Goal: Task Accomplishment & Management: Use online tool/utility

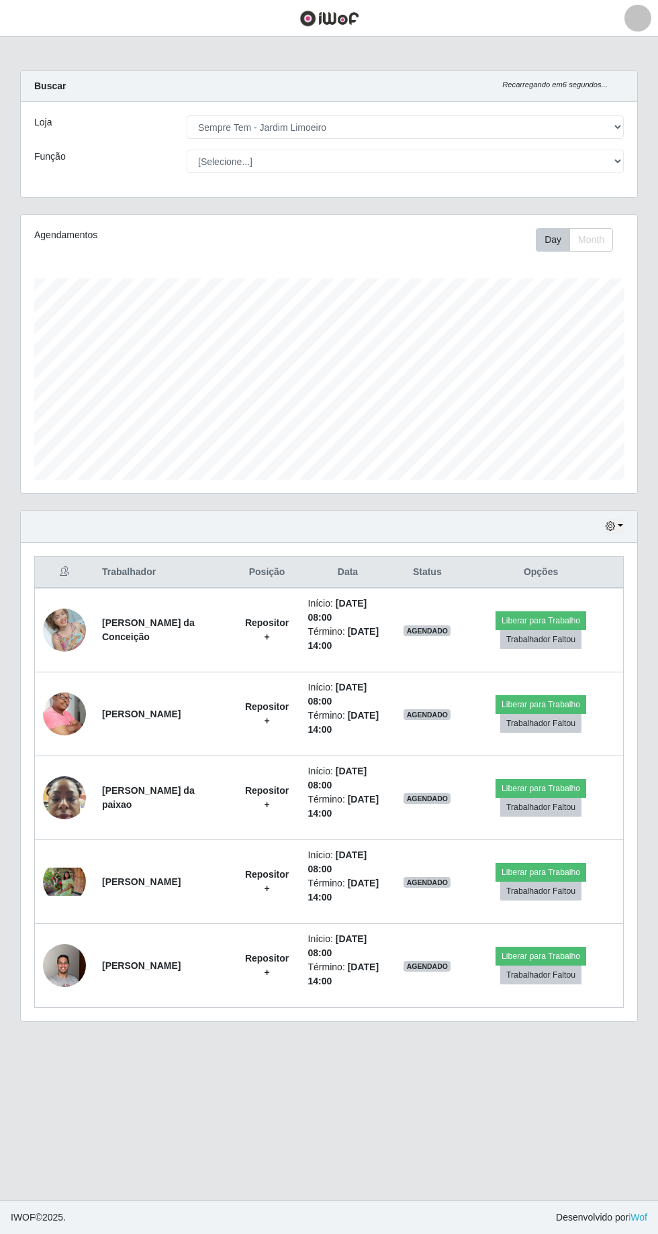
select select "508"
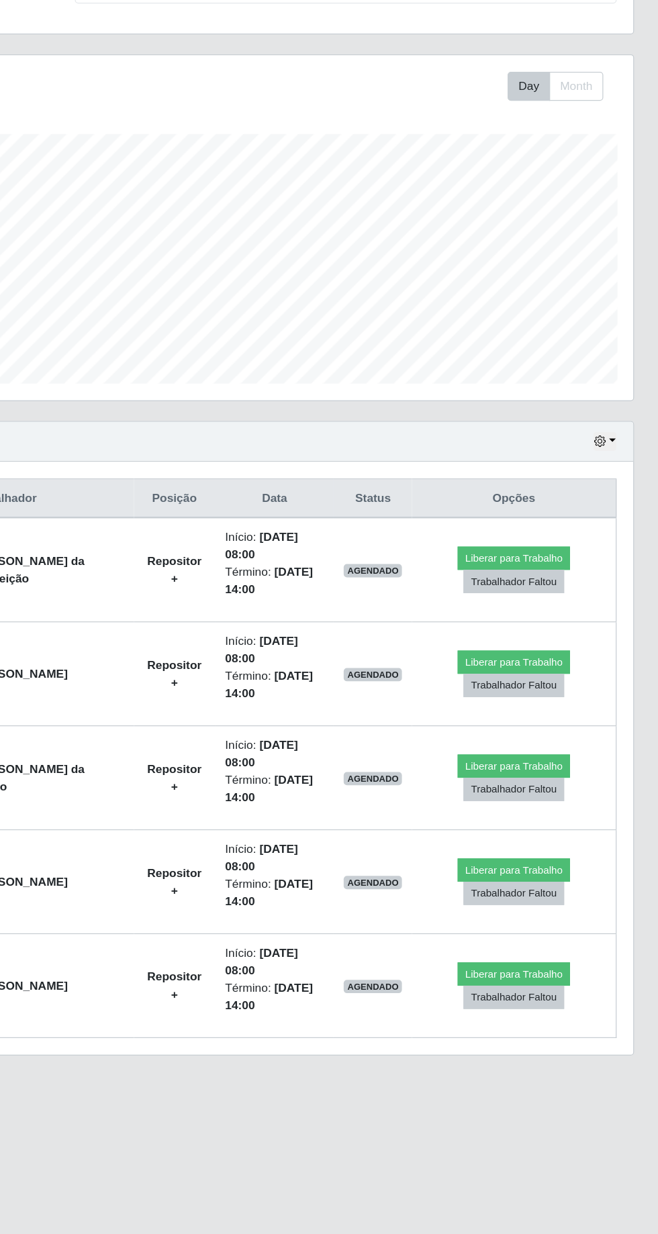
scroll to position [278, 616]
click at [563, 695] on button "Liberar para Trabalho" at bounding box center [540, 704] width 91 height 19
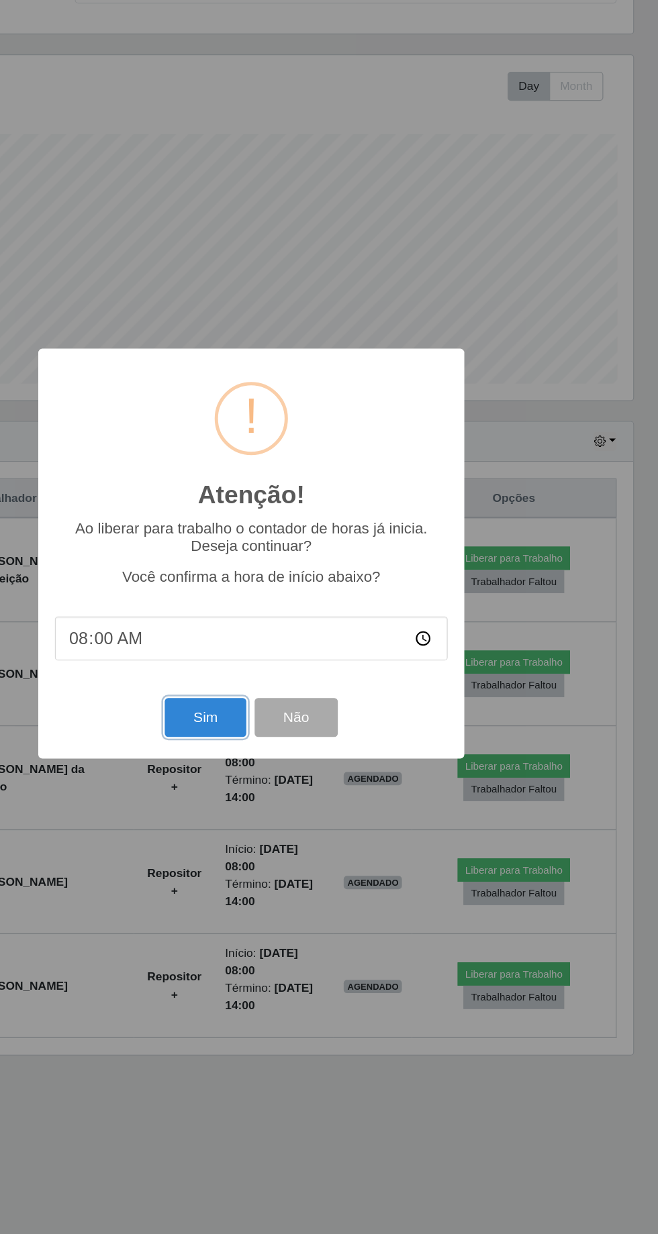
click at [291, 747] on button "Sim" at bounding box center [291, 750] width 65 height 32
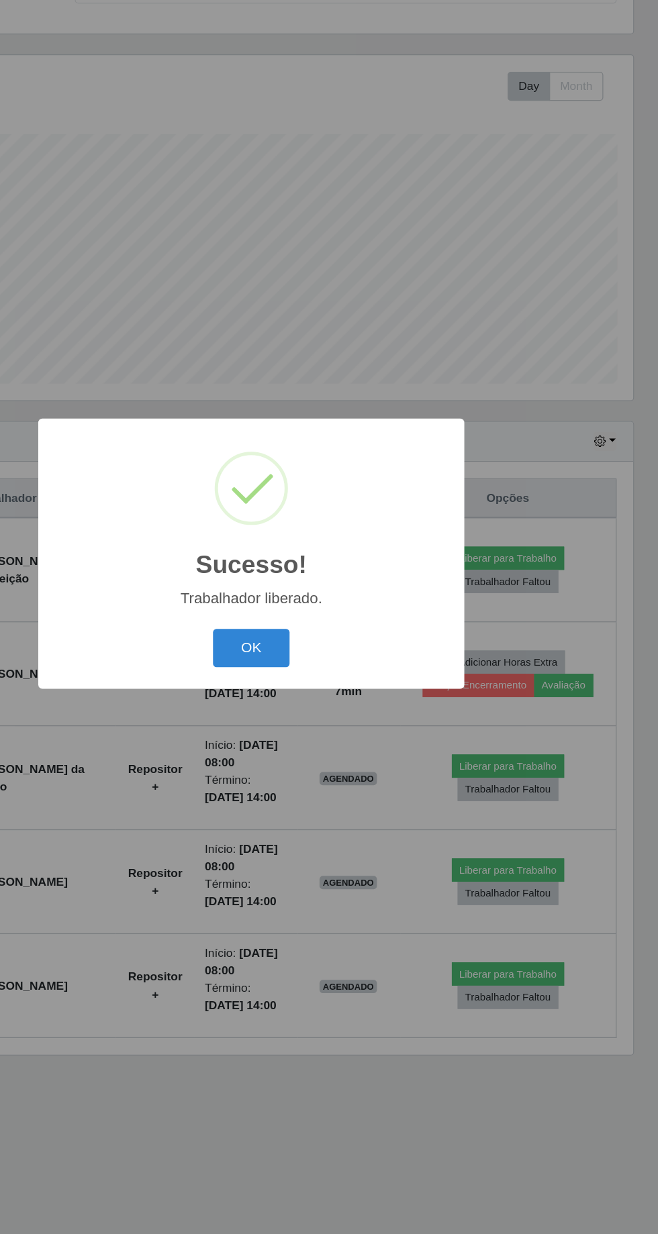
click at [344, 681] on button "OK" at bounding box center [329, 694] width 62 height 32
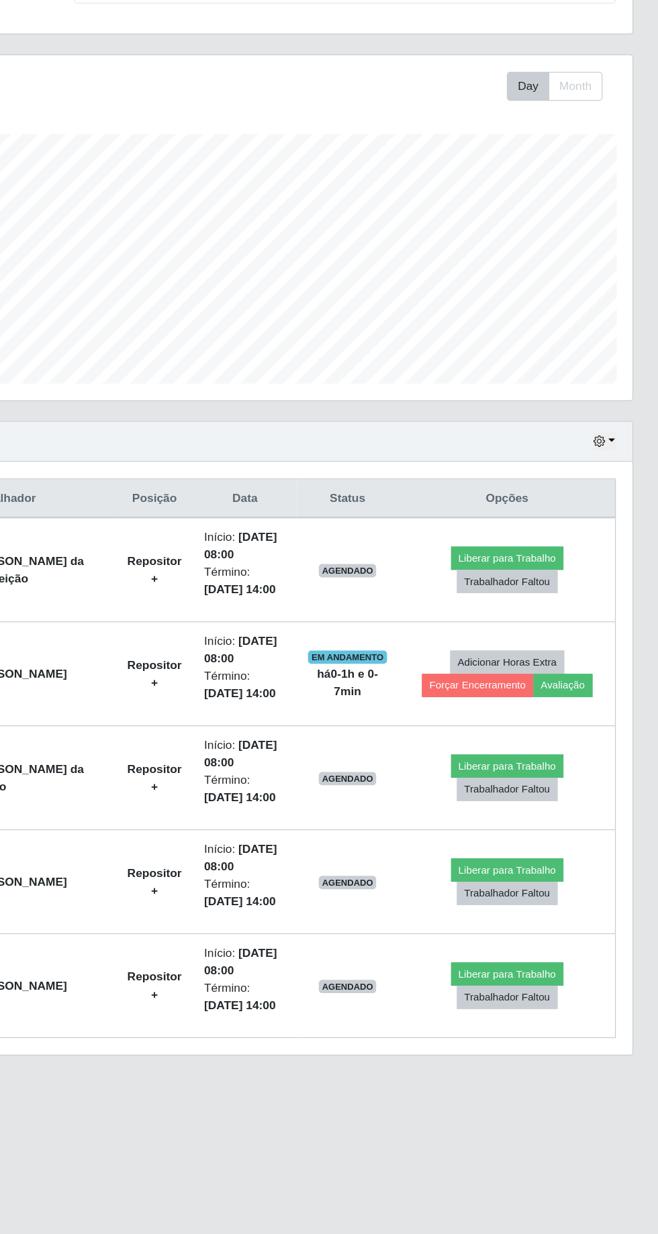
scroll to position [6, 0]
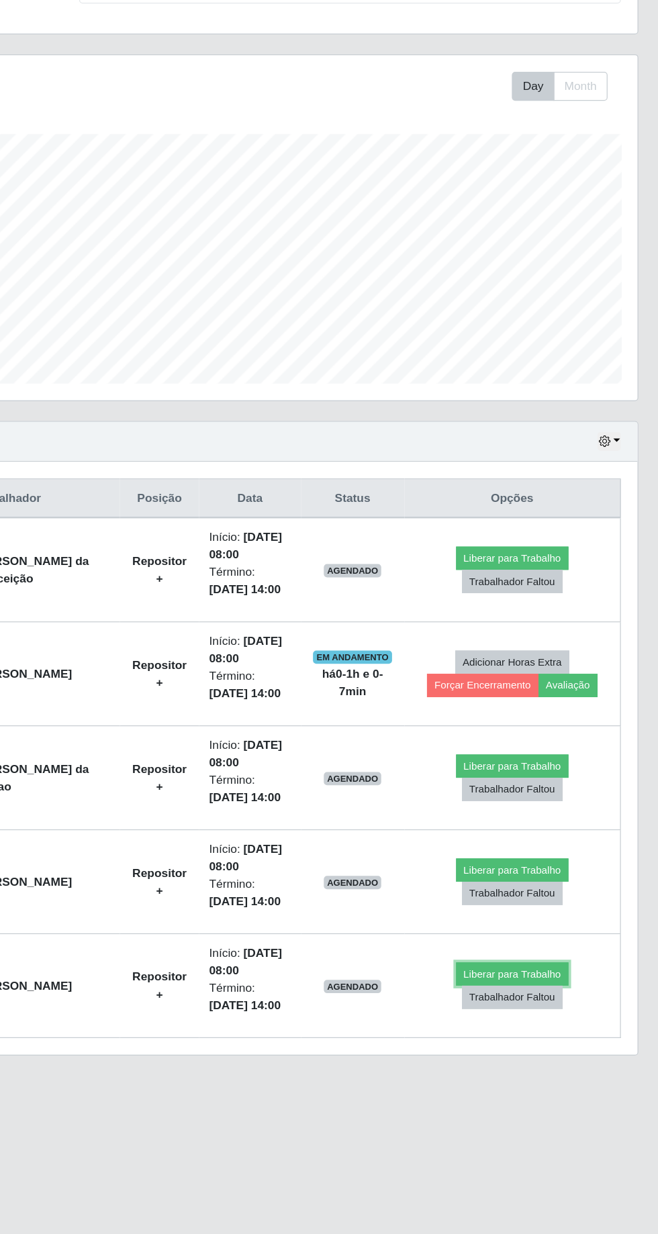
click at [558, 947] on button "Liberar para Trabalho" at bounding box center [536, 956] width 91 height 19
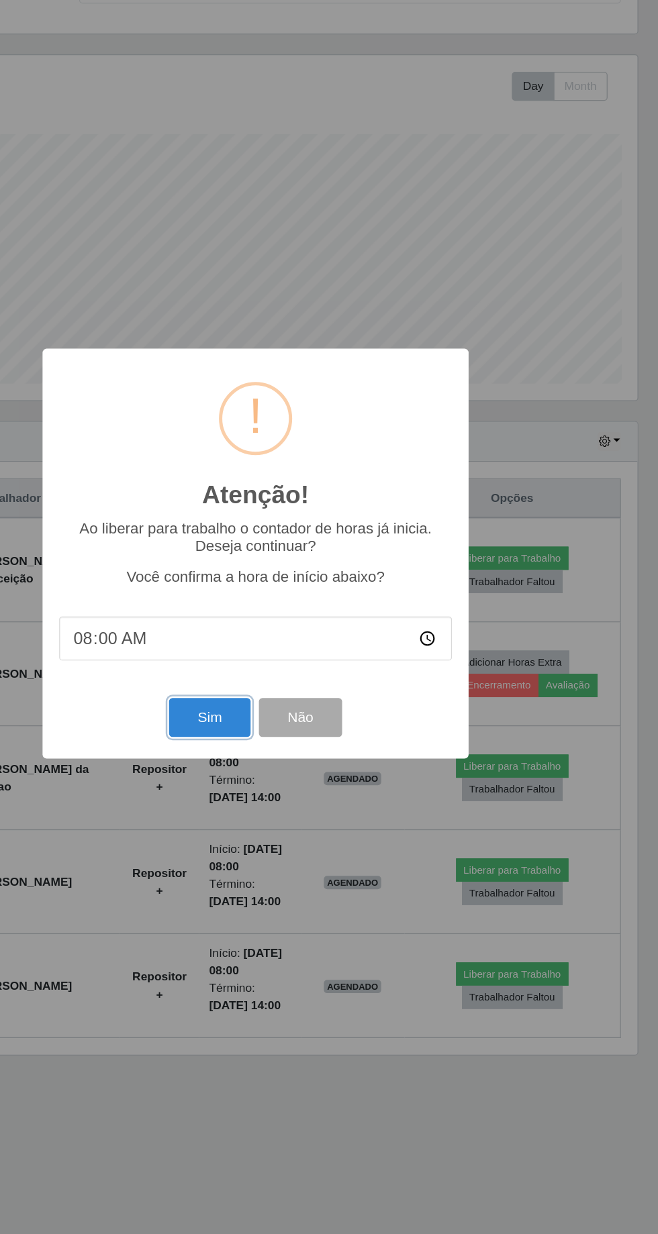
click at [304, 739] on button "Sim" at bounding box center [291, 750] width 65 height 32
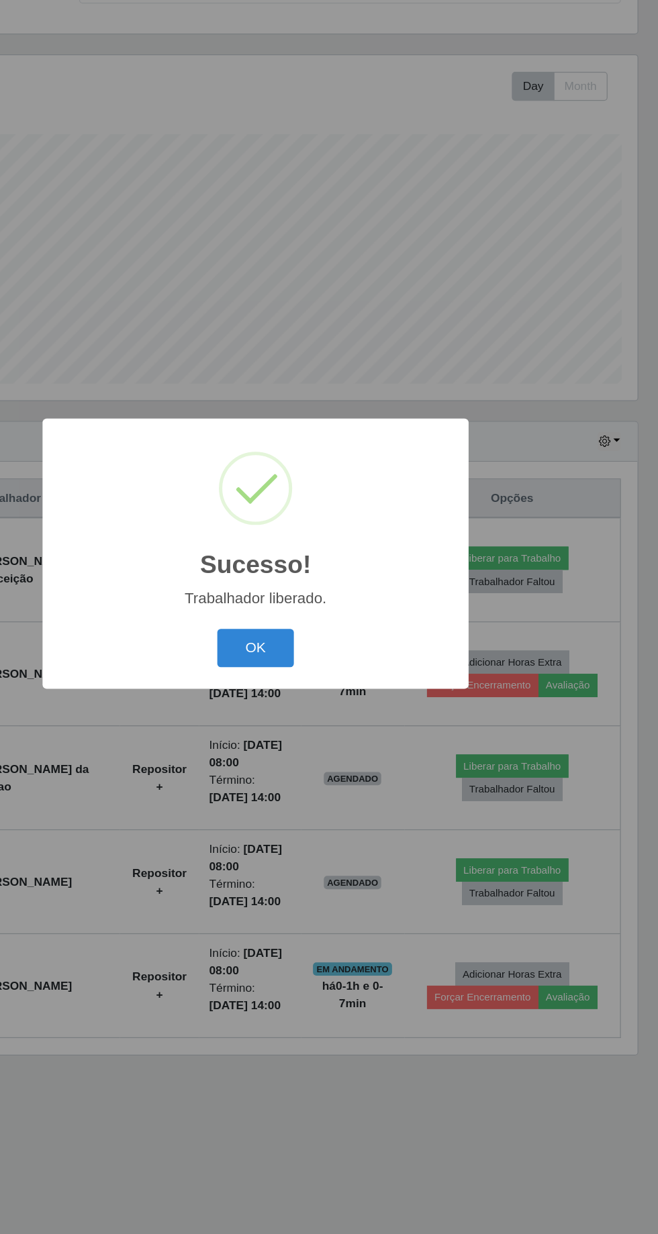
click at [352, 695] on button "OK" at bounding box center [329, 694] width 62 height 32
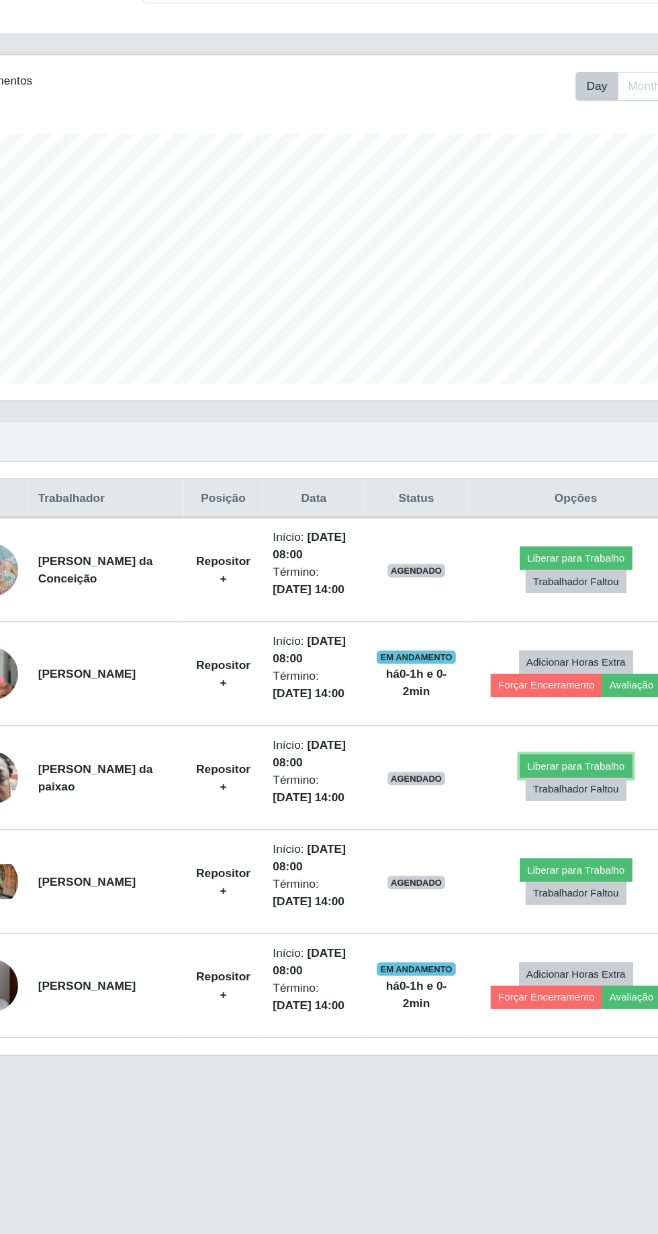
click at [560, 779] on button "Liberar para Trabalho" at bounding box center [536, 788] width 91 height 19
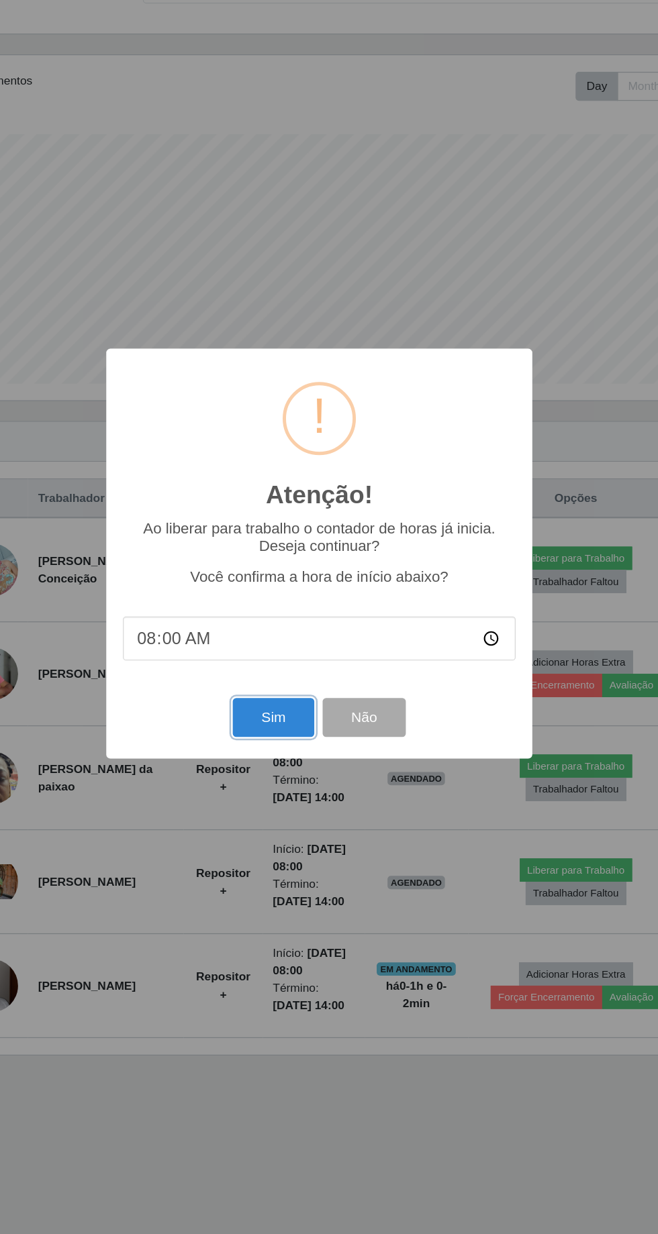
click at [286, 746] on button "Sim" at bounding box center [291, 750] width 65 height 32
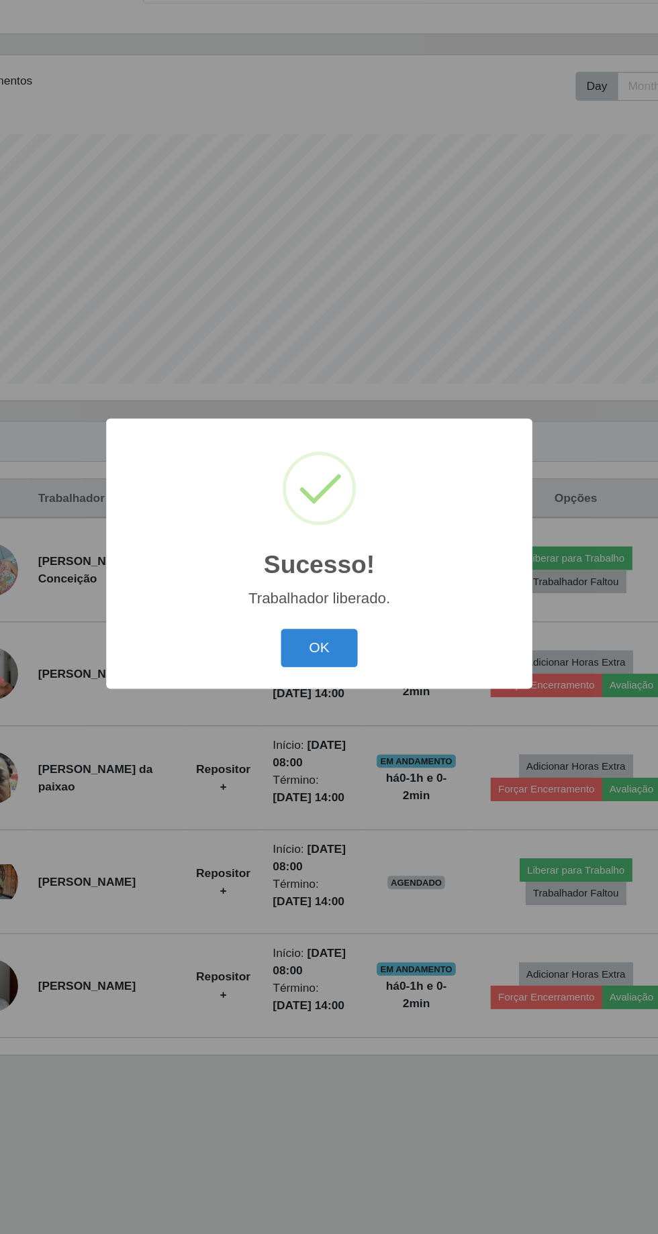
click at [344, 693] on button "OK" at bounding box center [329, 694] width 62 height 32
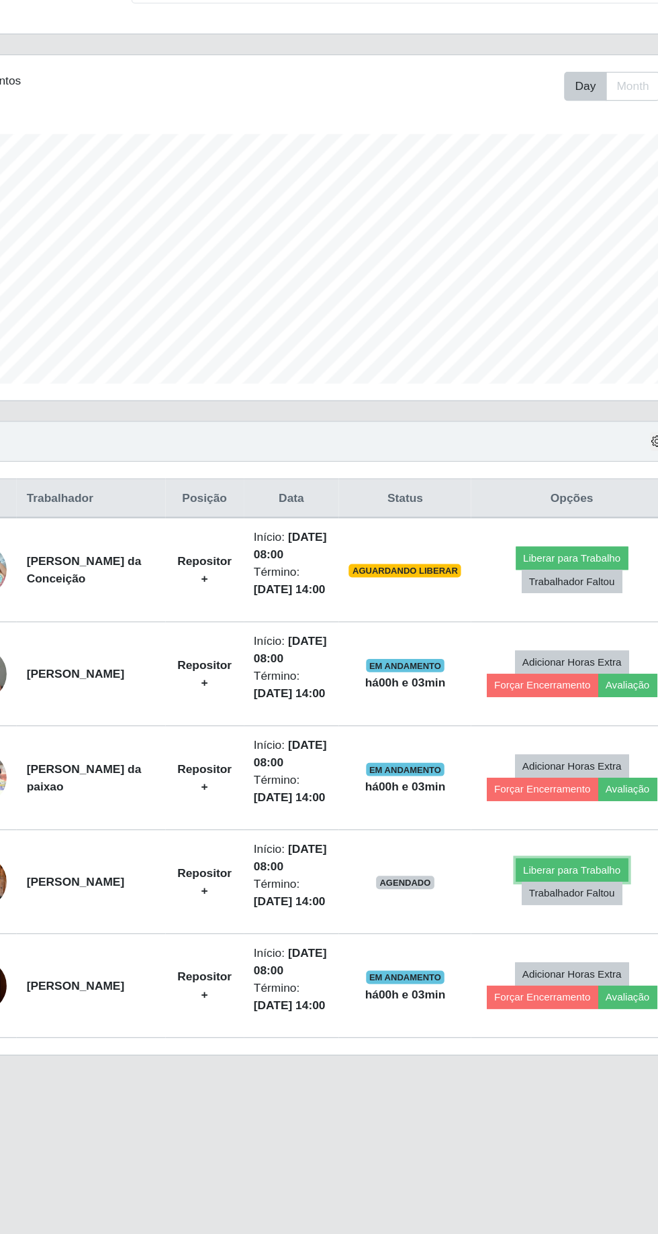
click at [546, 863] on button "Liberar para Trabalho" at bounding box center [542, 872] width 91 height 19
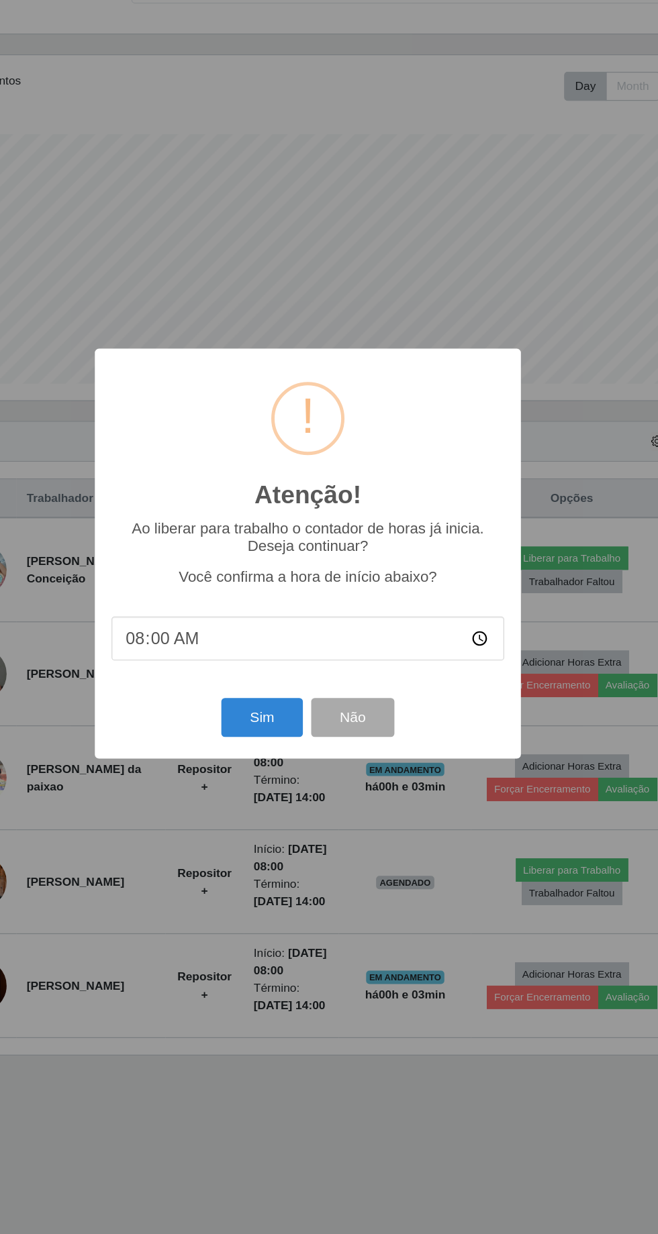
click at [277, 1061] on div "Atenção! × Ao liberar para trabalho o contador de horas já inicia. Deseja conti…" at bounding box center [329, 617] width 658 height 1234
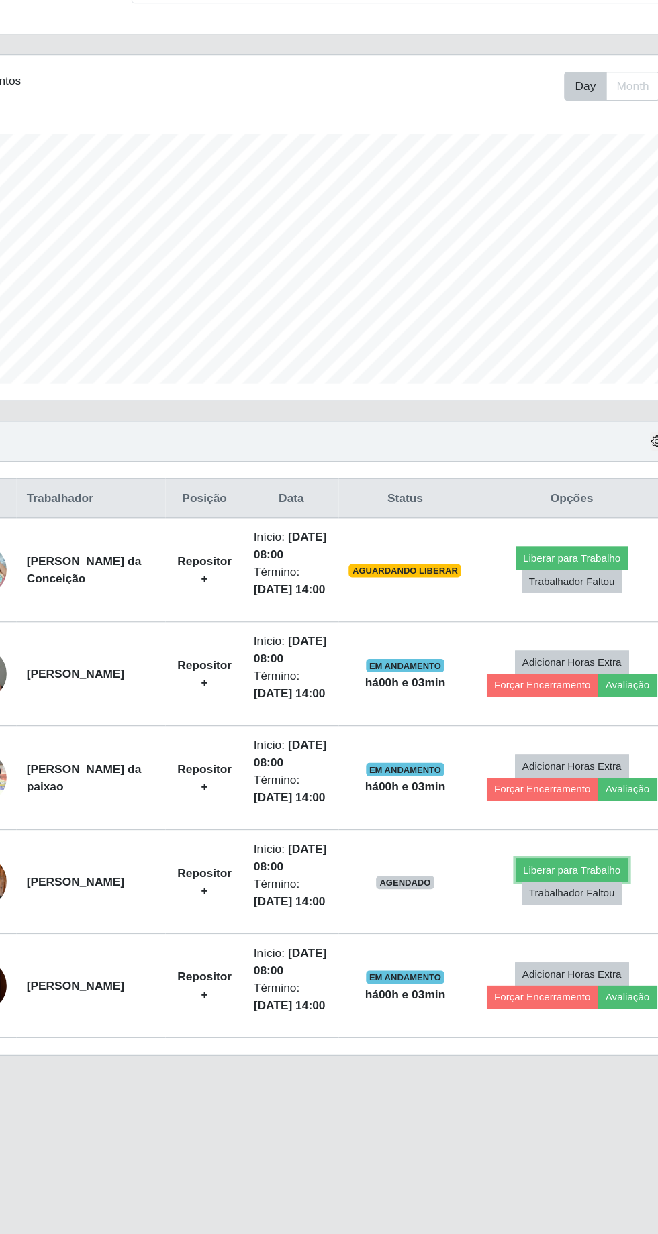
click at [565, 863] on button "Liberar para Trabalho" at bounding box center [542, 872] width 91 height 19
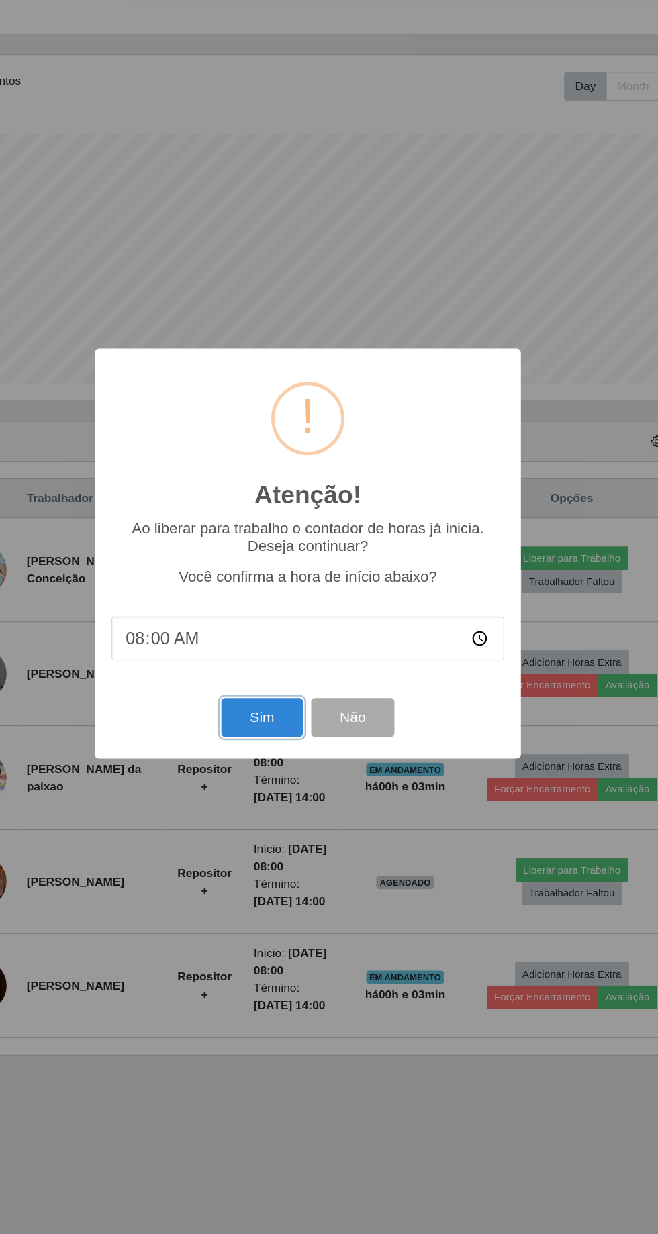
click at [294, 760] on button "Sim" at bounding box center [291, 750] width 65 height 32
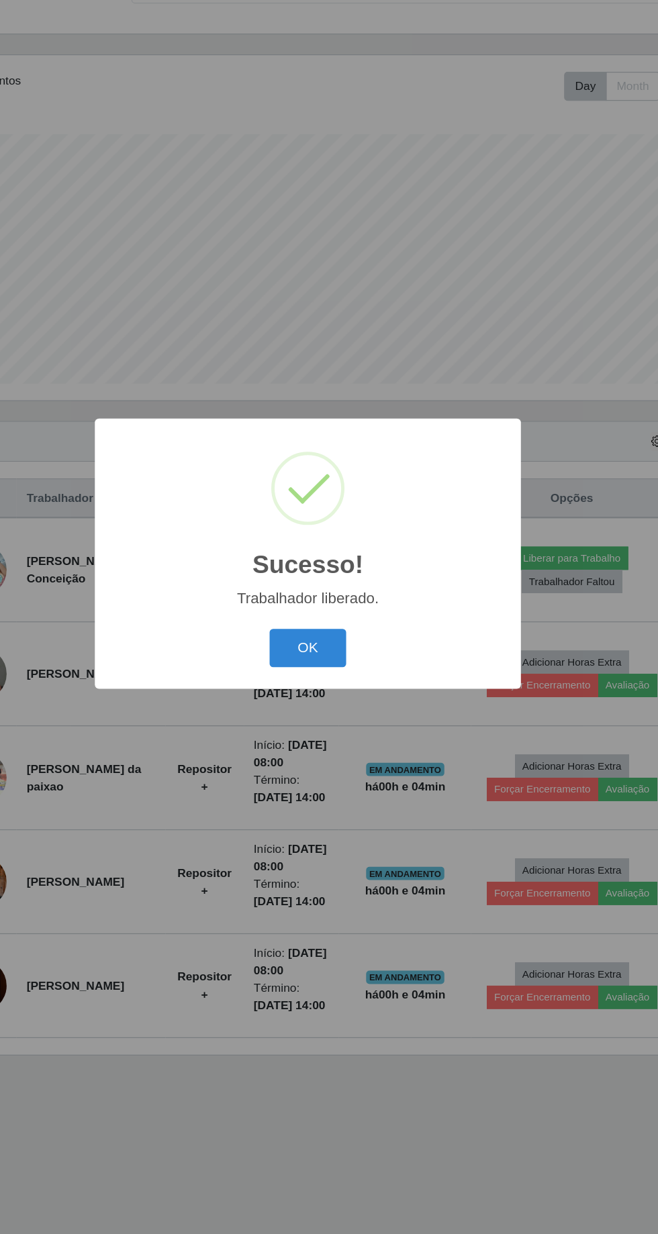
click at [331, 690] on button "OK" at bounding box center [329, 694] width 62 height 32
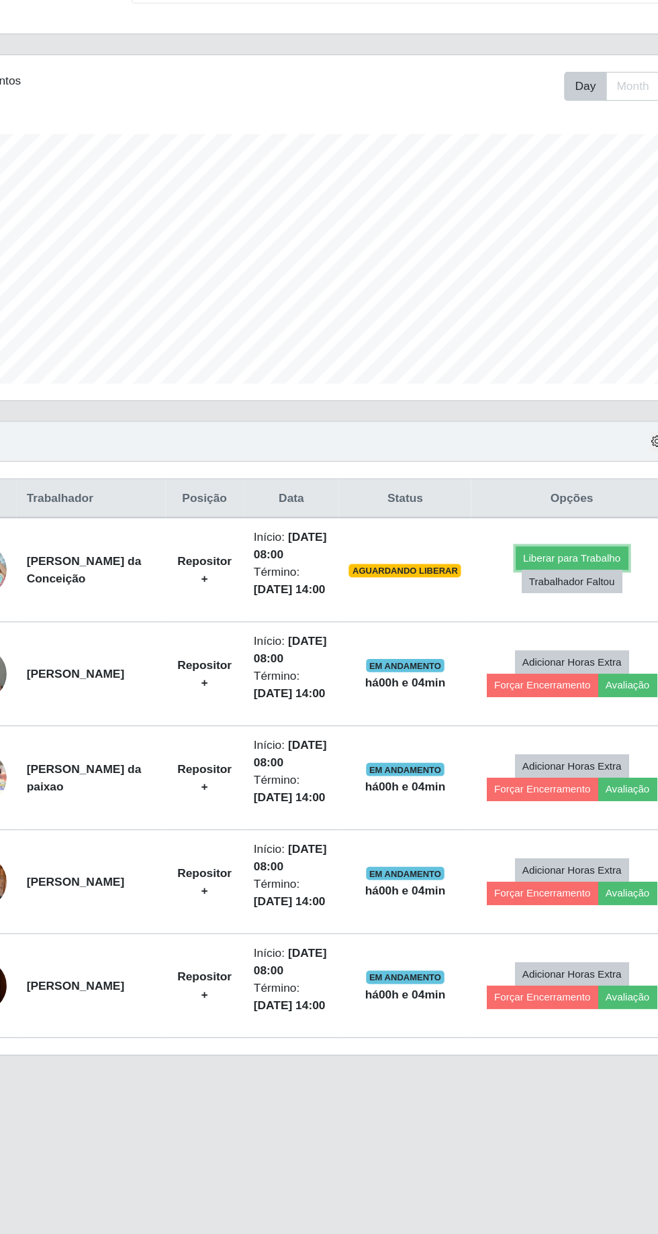
click at [577, 612] on button "Liberar para Trabalho" at bounding box center [542, 621] width 91 height 19
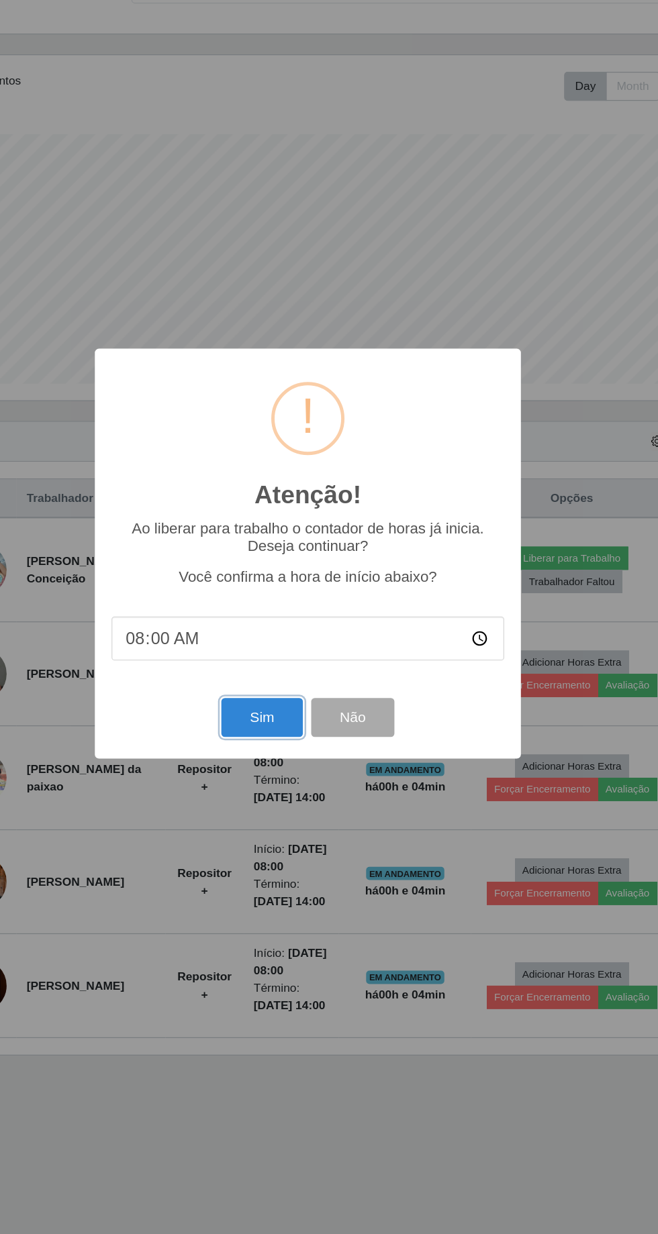
click at [298, 763] on button "Sim" at bounding box center [291, 750] width 65 height 32
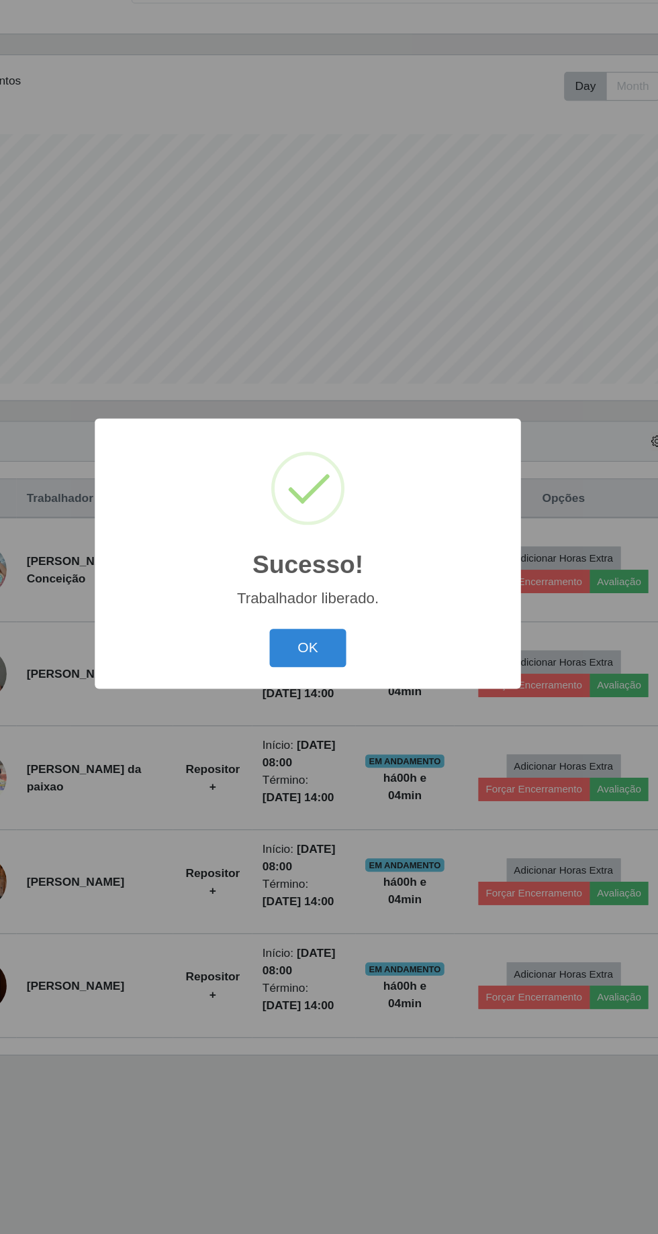
click at [332, 706] on button "OK" at bounding box center [329, 694] width 62 height 32
